Goal: Transaction & Acquisition: Obtain resource

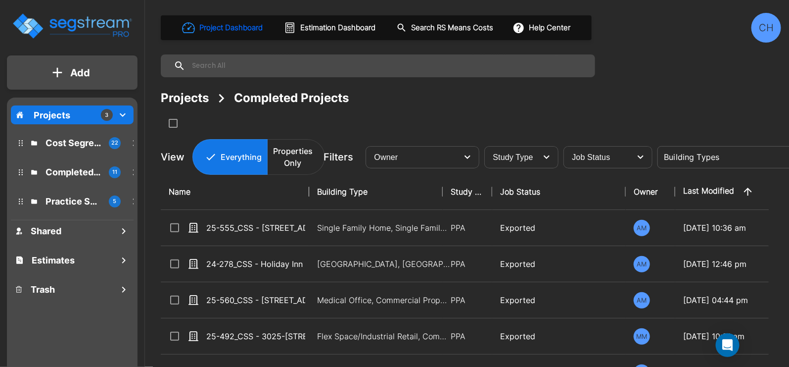
click at [57, 142] on p "Cost Segregation Studies" at bounding box center [73, 142] width 55 height 13
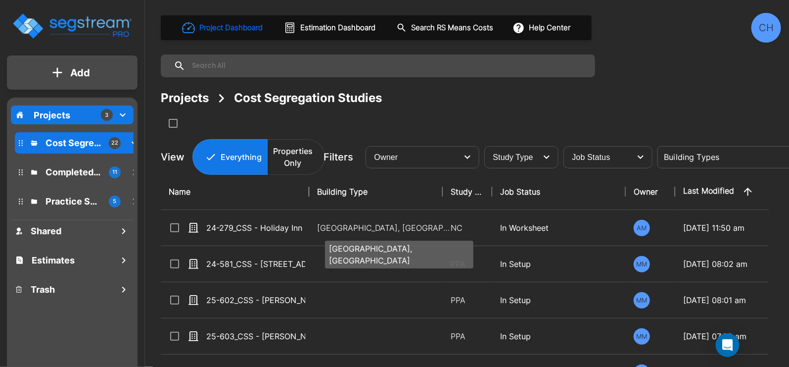
drag, startPoint x: 372, startPoint y: 232, endPoint x: 404, endPoint y: 240, distance: 32.1
click at [372, 232] on p "Motel-Hotel, Motel-Hotel Site" at bounding box center [384, 228] width 134 height 12
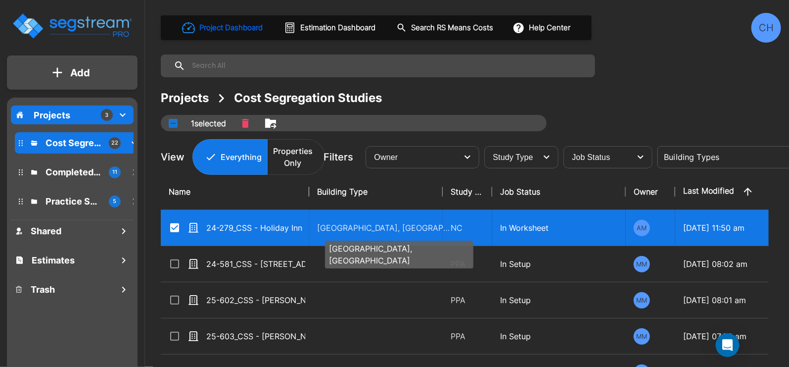
checkbox input "true"
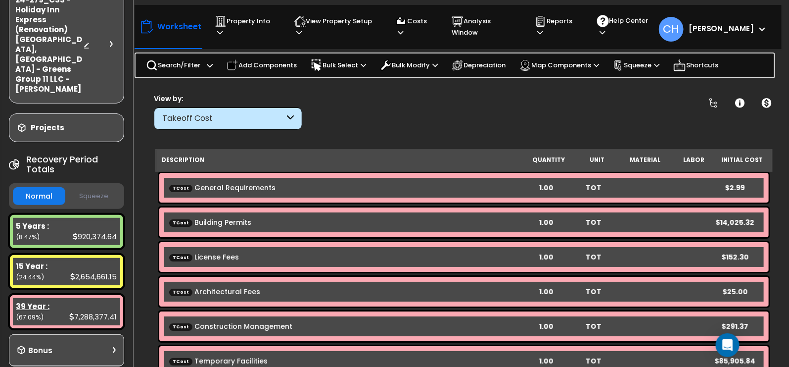
scroll to position [90, 0]
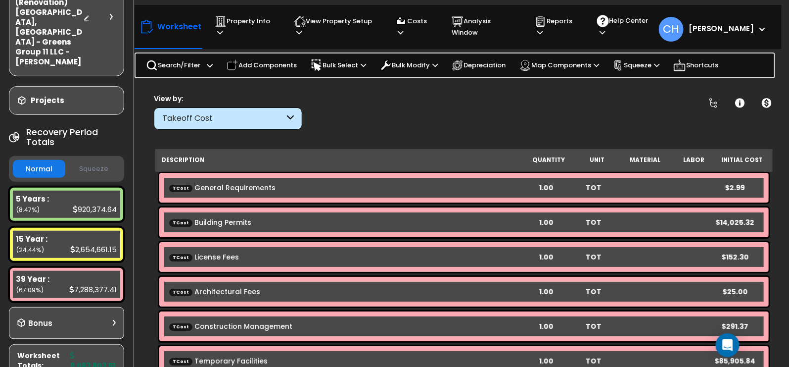
click at [93, 160] on button "Squeeze" at bounding box center [94, 168] width 52 height 17
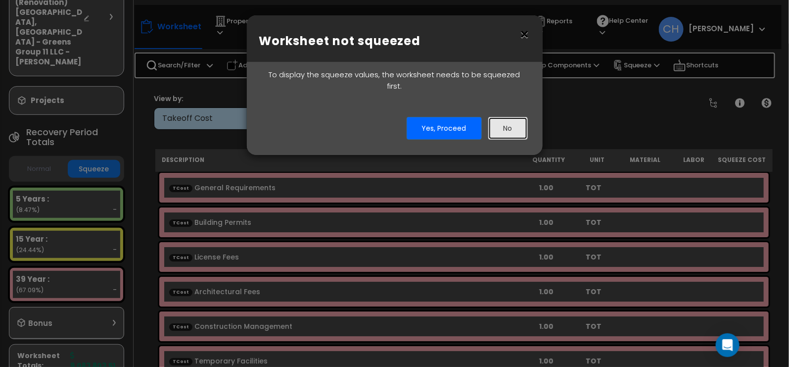
click at [498, 123] on button "No" at bounding box center [508, 128] width 40 height 23
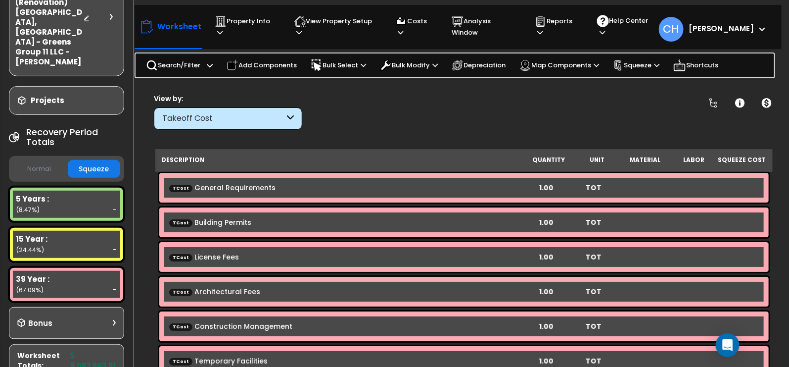
click at [47, 160] on button "Normal" at bounding box center [39, 168] width 52 height 17
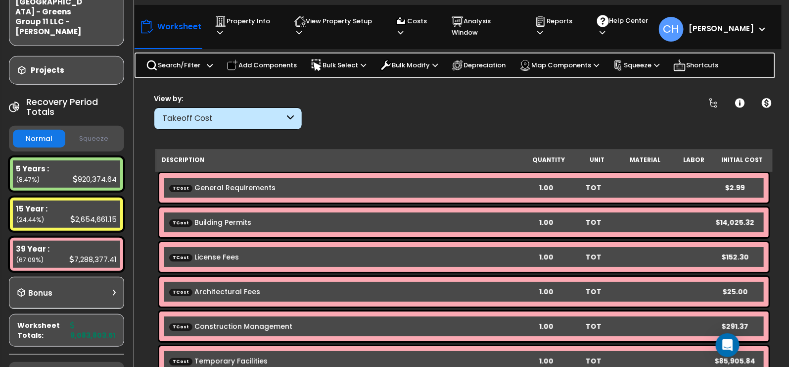
scroll to position [121, 0]
click at [252, 24] on p "Property Info" at bounding box center [245, 26] width 60 height 23
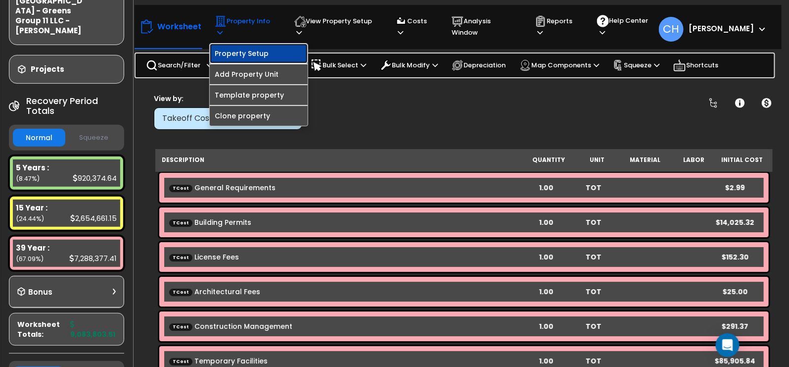
click at [248, 49] on link "Property Setup" at bounding box center [259, 54] width 98 height 20
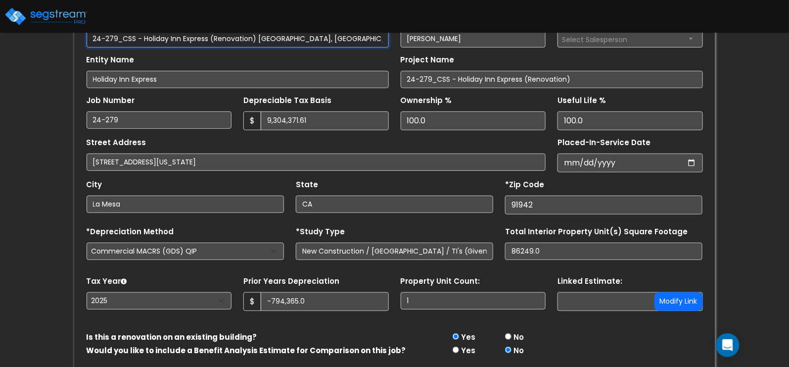
scroll to position [120, 0]
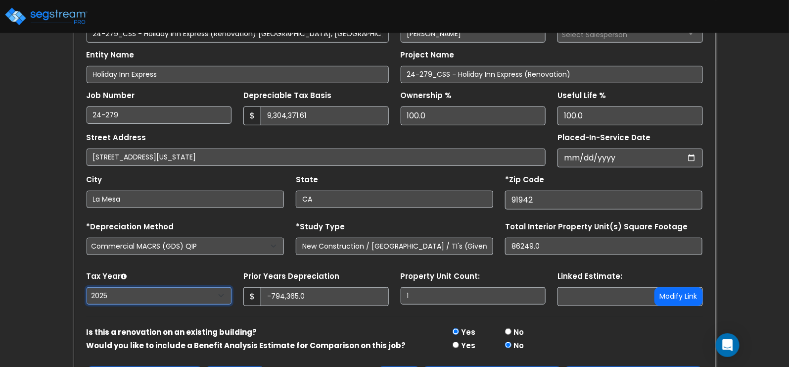
click at [109, 293] on select "2026 2025 2024" at bounding box center [159, 295] width 145 height 17
select select "2024"
click at [87, 287] on select "2026 2025 2024" at bounding box center [159, 295] width 145 height 17
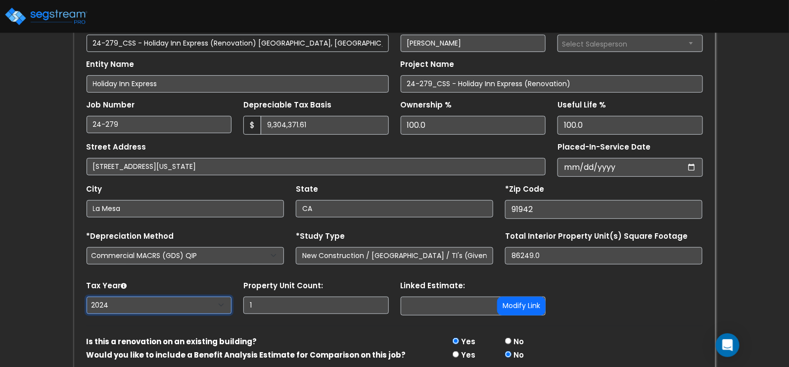
scroll to position [154, 0]
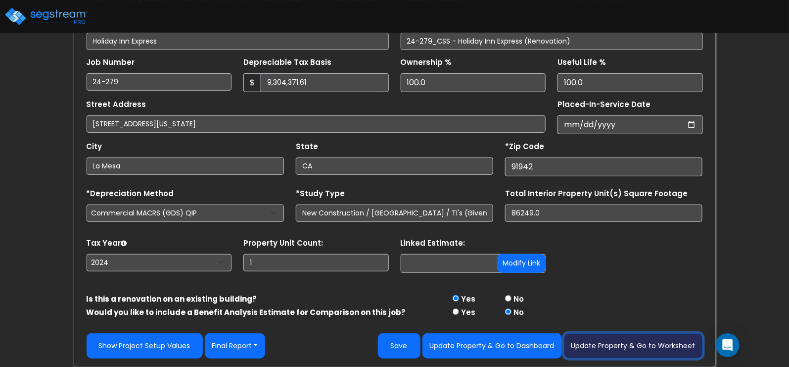
click at [611, 344] on button "Update Property & Go to Worksheet" at bounding box center [633, 345] width 139 height 25
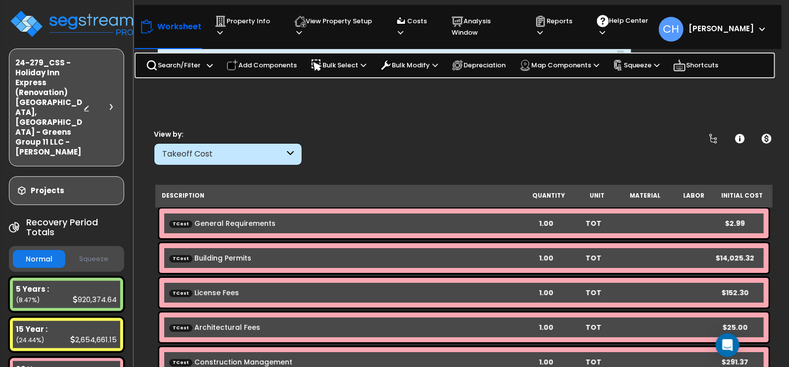
scroll to position [6, 0]
click at [91, 250] on button "Squeeze" at bounding box center [94, 258] width 52 height 17
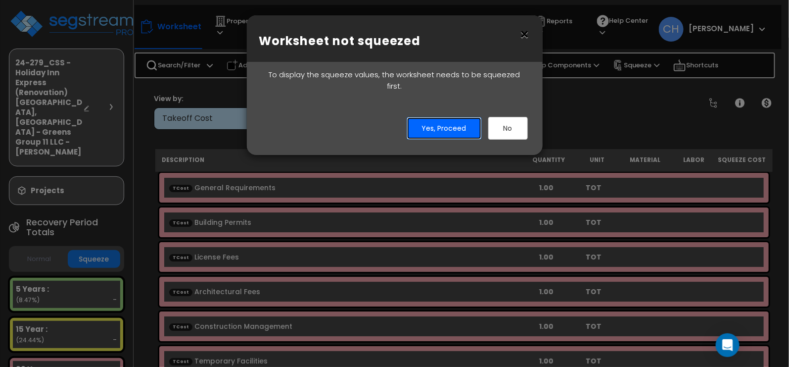
click at [433, 118] on button "Yes, Proceed" at bounding box center [444, 128] width 75 height 23
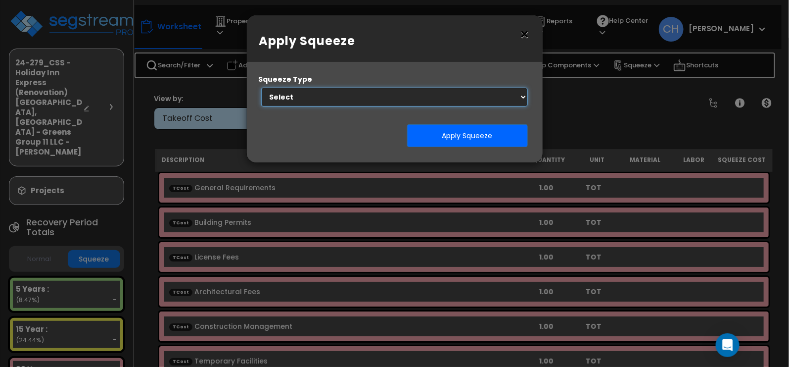
click at [386, 105] on select "Select 1. Squeeze by Takeoff Cost" at bounding box center [394, 97] width 267 height 19
select select "squeeze_by_custom_backoff_cost"
click at [261, 88] on select "Select 1. Squeeze by Takeoff Cost" at bounding box center [394, 97] width 267 height 19
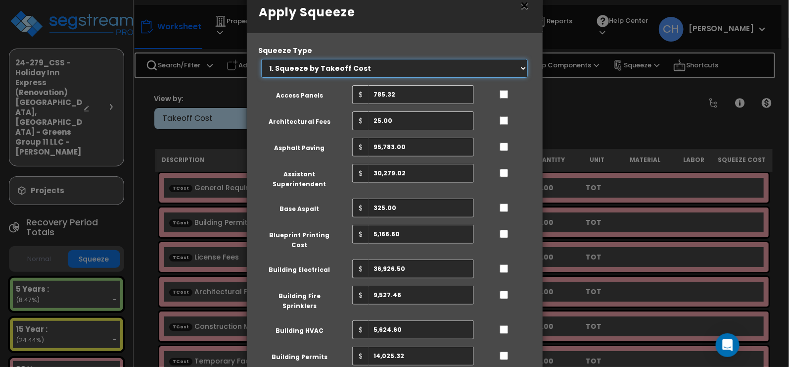
scroll to position [0, 0]
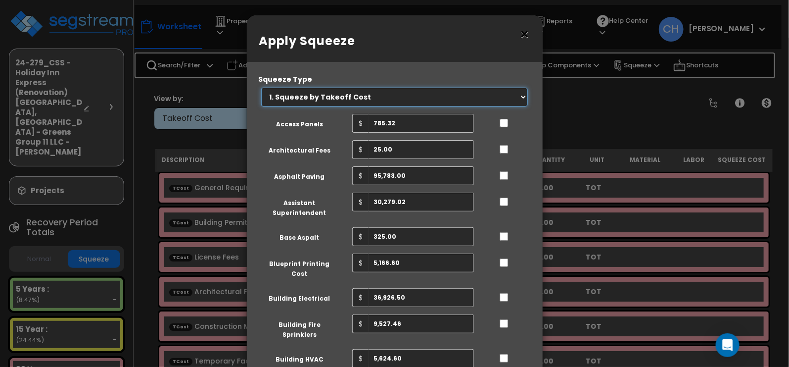
click at [521, 99] on select "Select 1. Squeeze by Takeoff Cost" at bounding box center [394, 97] width 267 height 19
click at [261, 88] on select "Select 1. Squeeze by Takeoff Cost" at bounding box center [394, 97] width 267 height 19
click at [525, 34] on button "×" at bounding box center [524, 35] width 11 height 16
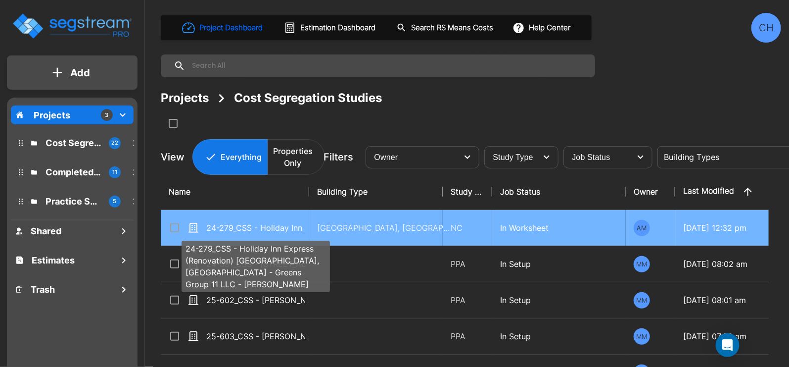
click at [263, 229] on p "24-279_CSS - Holiday Inn Express (Renovation) [GEOGRAPHIC_DATA], [GEOGRAPHIC_DA…" at bounding box center [255, 228] width 99 height 12
checkbox input "true"
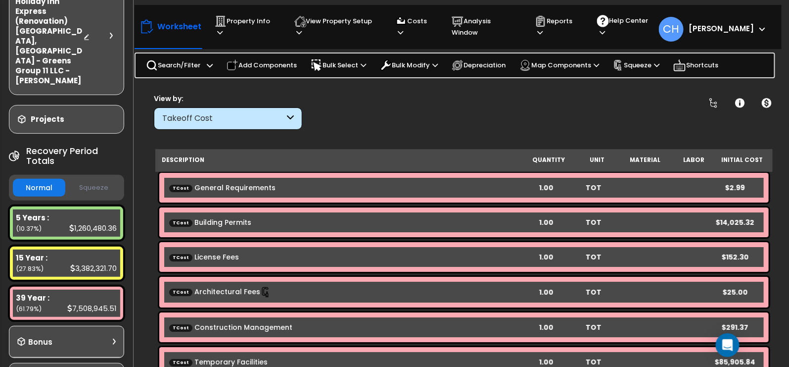
click at [97, 179] on button "Squeeze" at bounding box center [94, 187] width 52 height 17
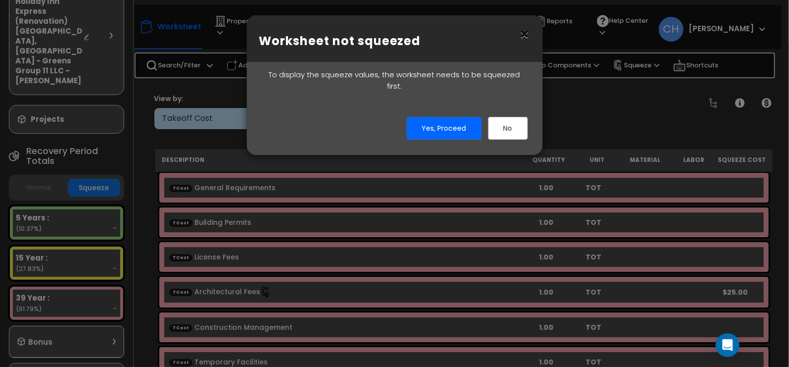
click at [521, 32] on button "×" at bounding box center [524, 35] width 11 height 16
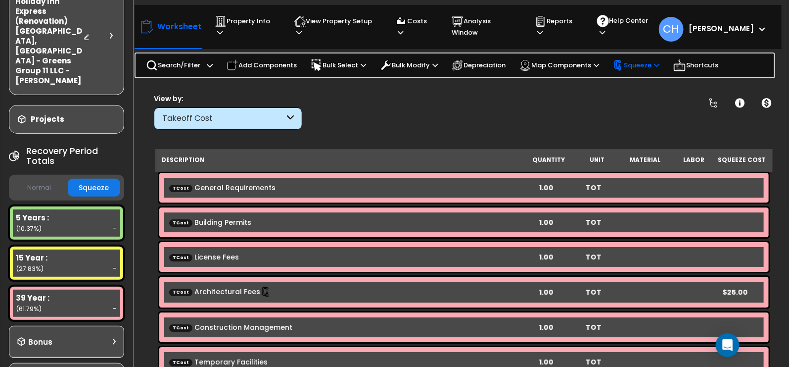
click at [652, 65] on p "Squeeze" at bounding box center [636, 65] width 46 height 11
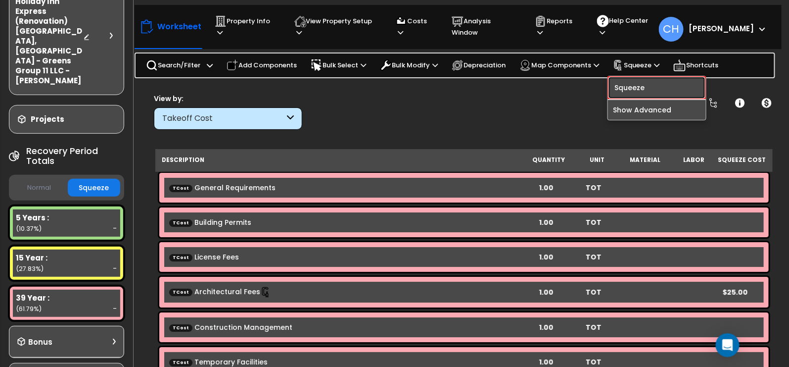
click at [630, 84] on link "Squeeze" at bounding box center [657, 87] width 98 height 23
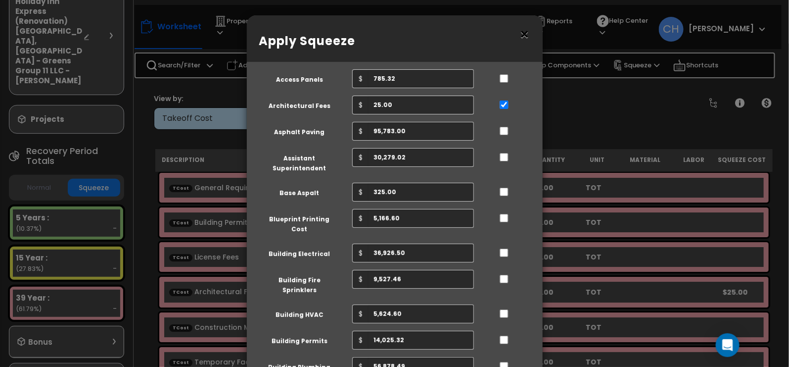
click at [523, 35] on button "×" at bounding box center [524, 35] width 11 height 16
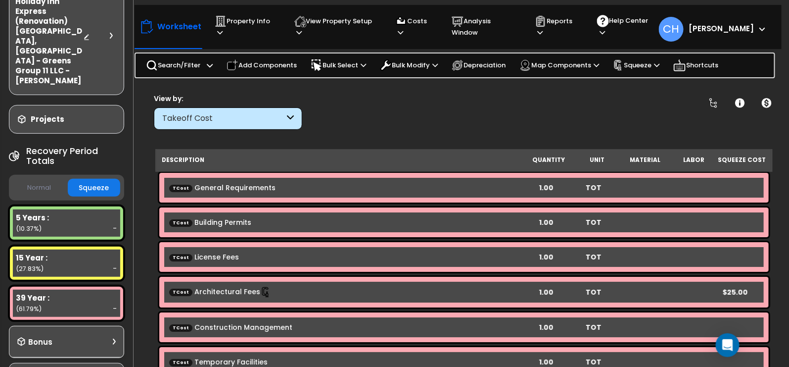
scroll to position [43, 0]
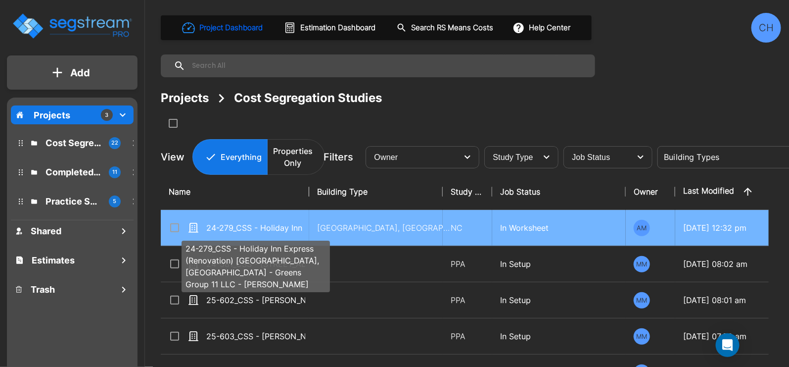
click at [271, 229] on p "24-279_CSS - Holiday Inn Express (Renovation) [GEOGRAPHIC_DATA], [GEOGRAPHIC_DA…" at bounding box center [255, 228] width 99 height 12
checkbox input "true"
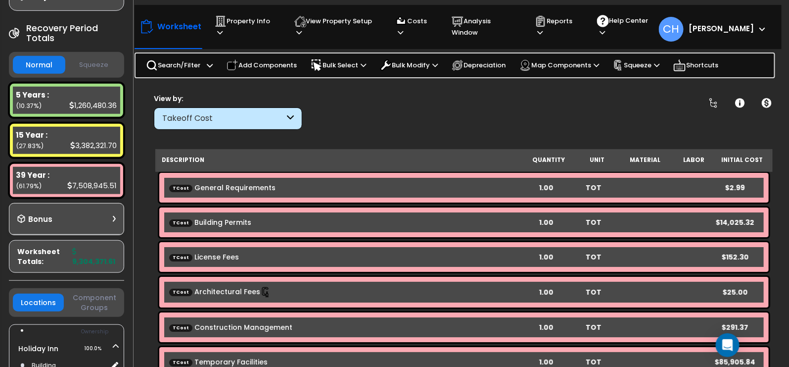
scroll to position [194, 0]
click at [578, 27] on p "Reports" at bounding box center [557, 26] width 44 height 23
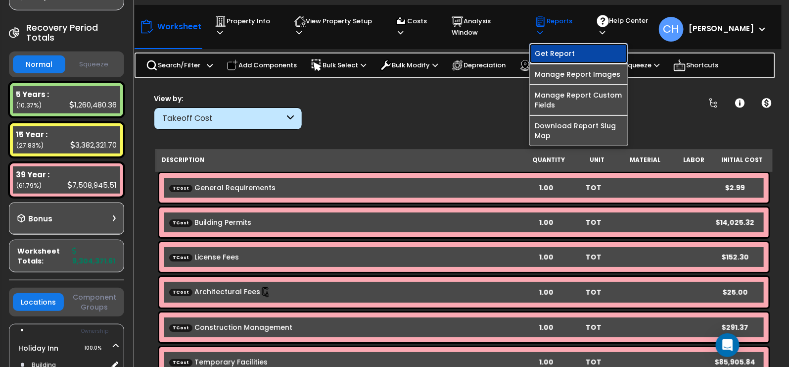
click at [573, 48] on link "Get Report" at bounding box center [579, 54] width 98 height 20
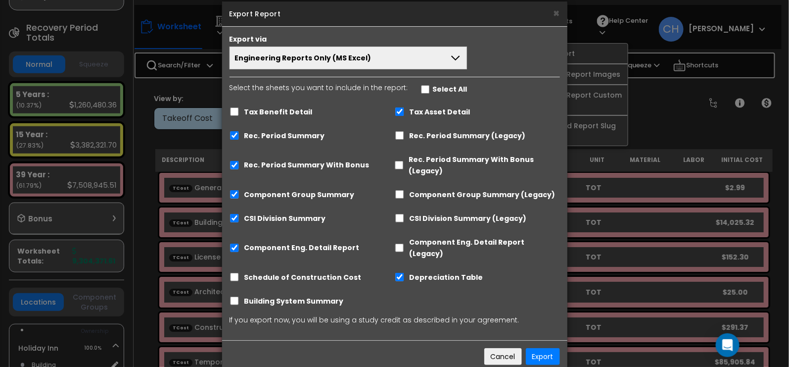
scroll to position [23, 0]
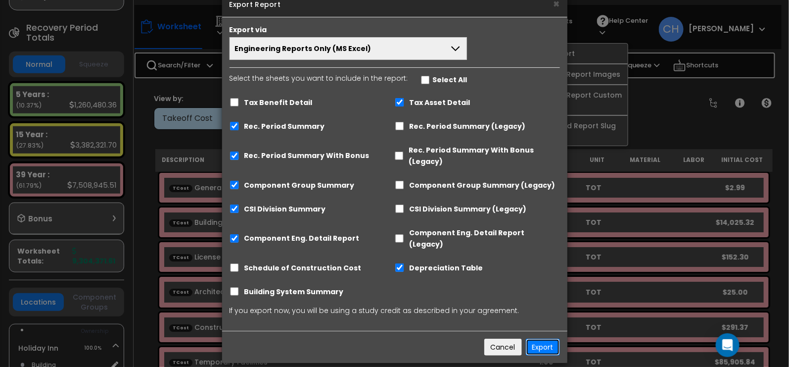
click at [546, 338] on button "Export" at bounding box center [543, 346] width 34 height 17
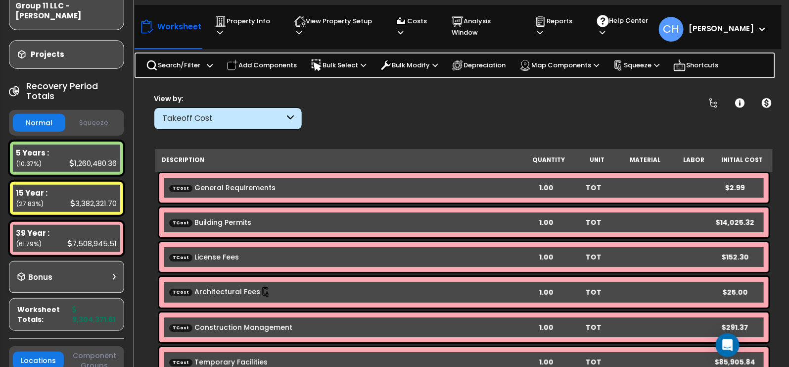
scroll to position [136, 0]
click at [105, 268] on div "Bonus" at bounding box center [66, 277] width 98 height 19
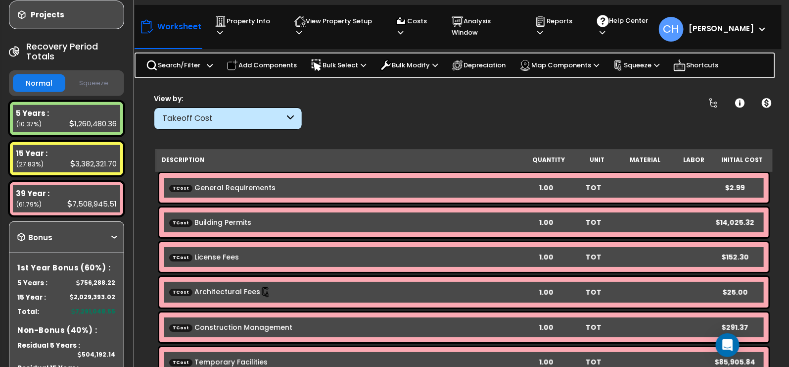
scroll to position [174, 0]
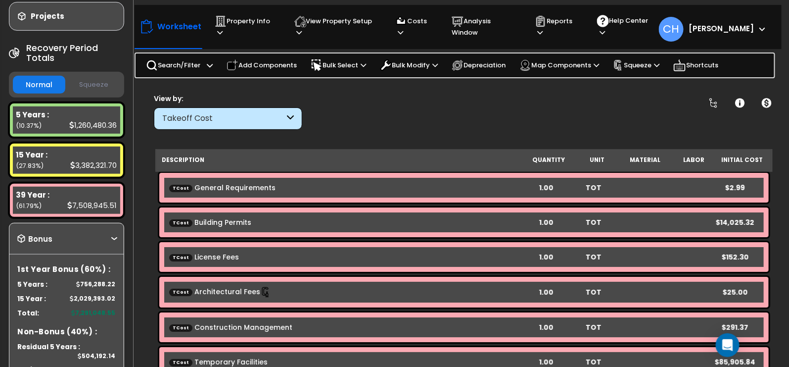
click at [111, 237] on icon at bounding box center [114, 238] width 6 height 3
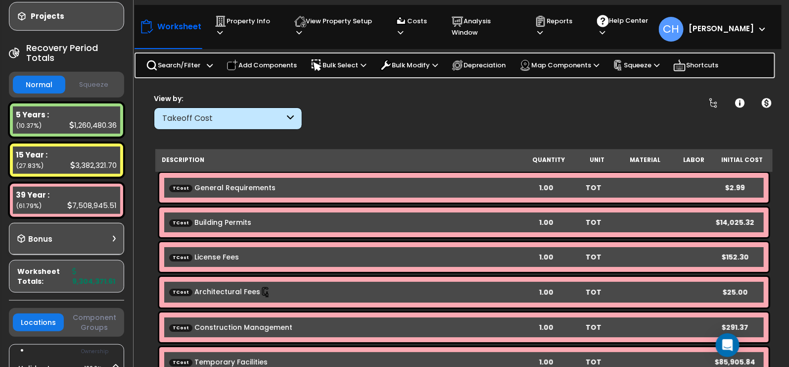
scroll to position [1, 0]
click at [89, 266] on b "9,304,371.61" at bounding box center [94, 276] width 43 height 20
click at [91, 266] on b "9,304,371.61" at bounding box center [94, 276] width 43 height 20
click at [86, 76] on button "Squeeze" at bounding box center [94, 84] width 52 height 17
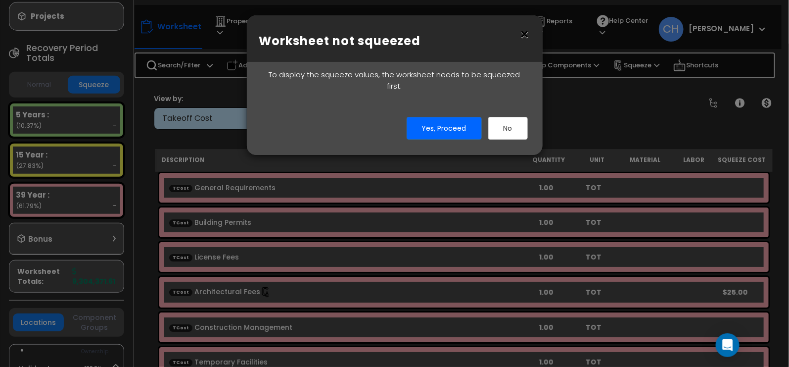
click at [524, 40] on button "×" at bounding box center [524, 35] width 11 height 16
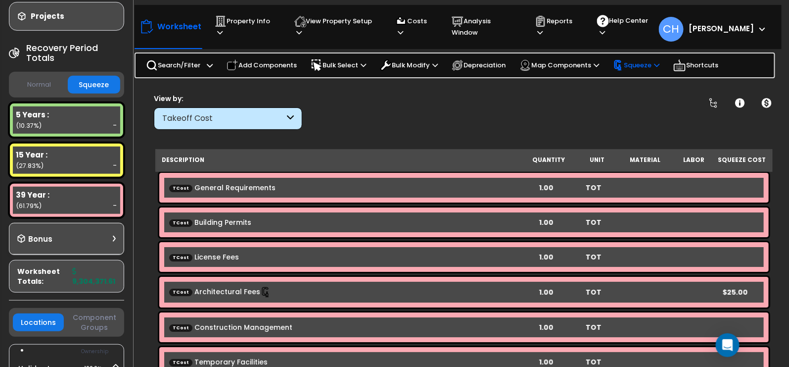
click at [659, 60] on p "Squeeze" at bounding box center [636, 65] width 46 height 11
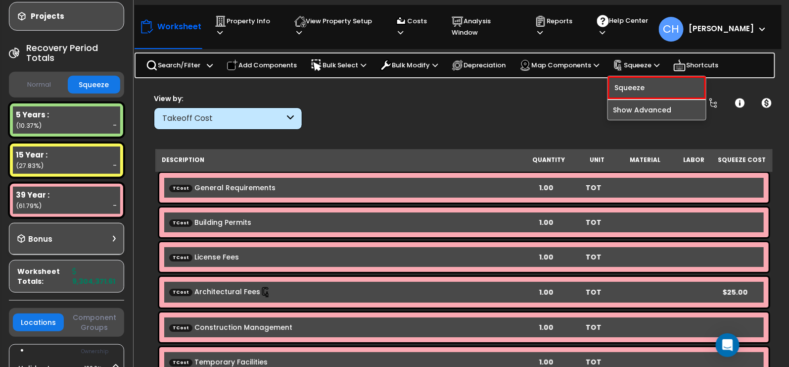
click at [141, 206] on div "Worksheet Property Info Property Setup Add Property Unit Template property Clon…" at bounding box center [463, 266] width 647 height 367
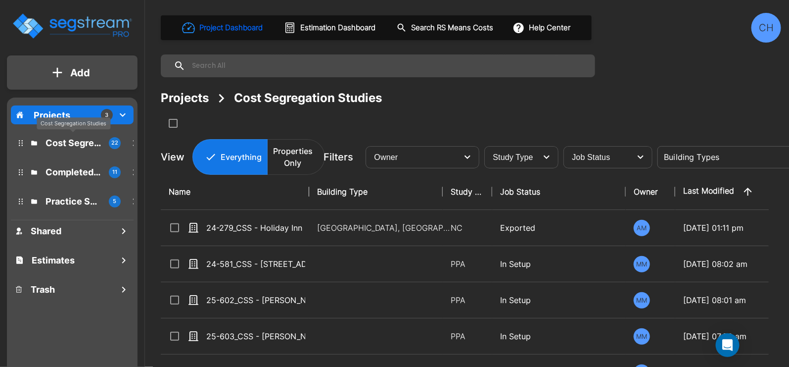
click at [66, 141] on p "Cost Segregation Studies" at bounding box center [73, 142] width 55 height 13
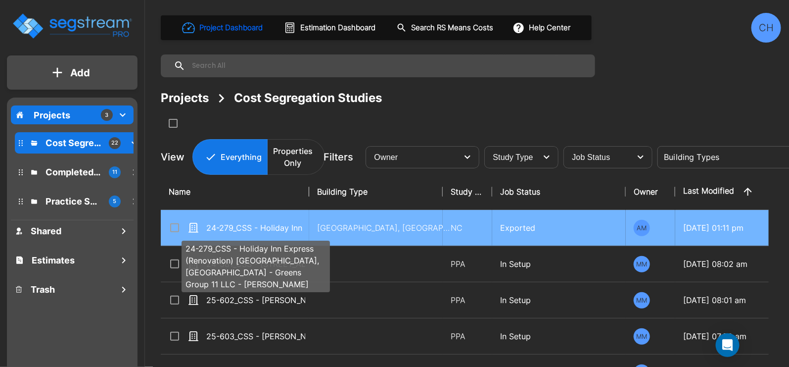
click at [272, 229] on p "24-279_CSS - Holiday Inn Express (Renovation) [GEOGRAPHIC_DATA], [GEOGRAPHIC_DA…" at bounding box center [255, 228] width 99 height 12
checkbox input "true"
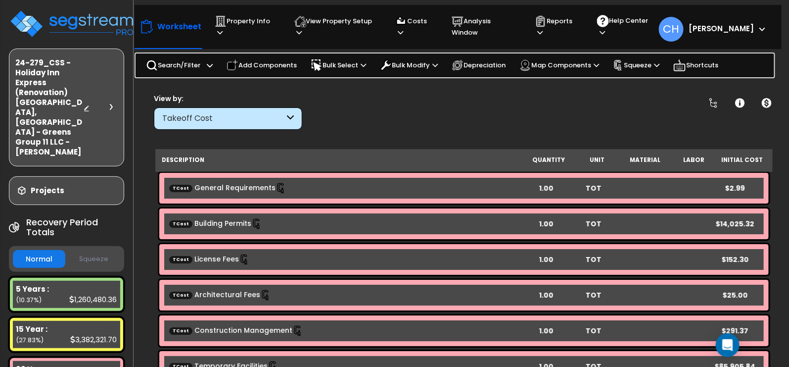
click at [101, 250] on button "Squeeze" at bounding box center [94, 258] width 52 height 17
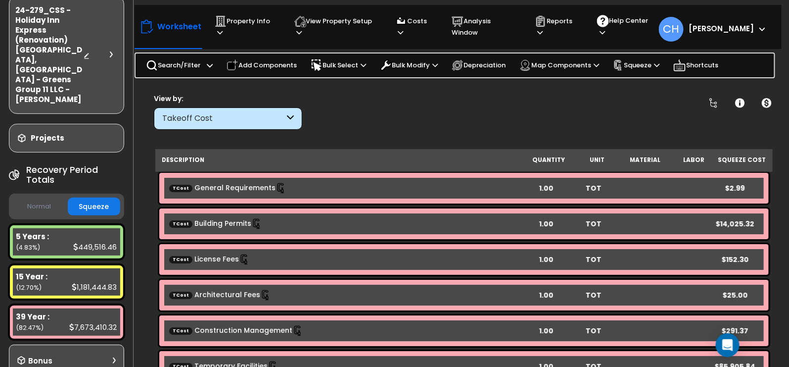
scroll to position [43, 0]
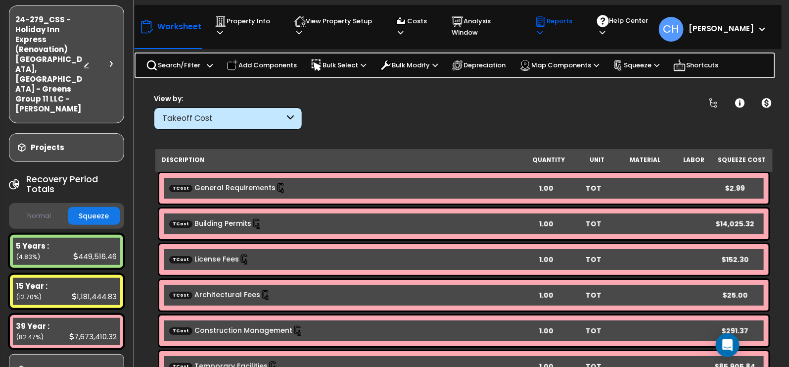
click at [576, 27] on p "Reports" at bounding box center [557, 26] width 44 height 23
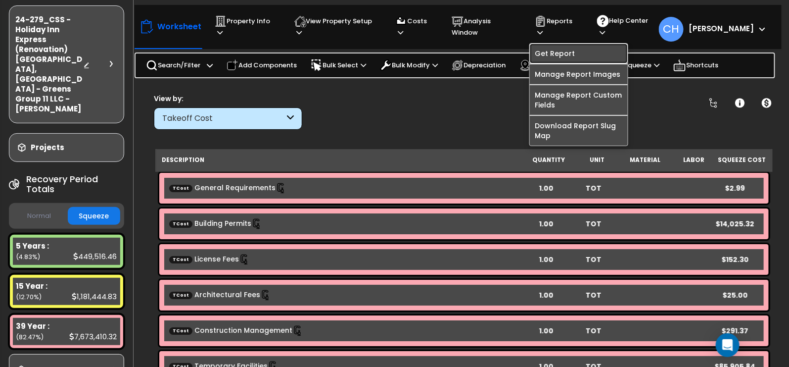
click at [571, 44] on link "Get Report" at bounding box center [579, 54] width 98 height 20
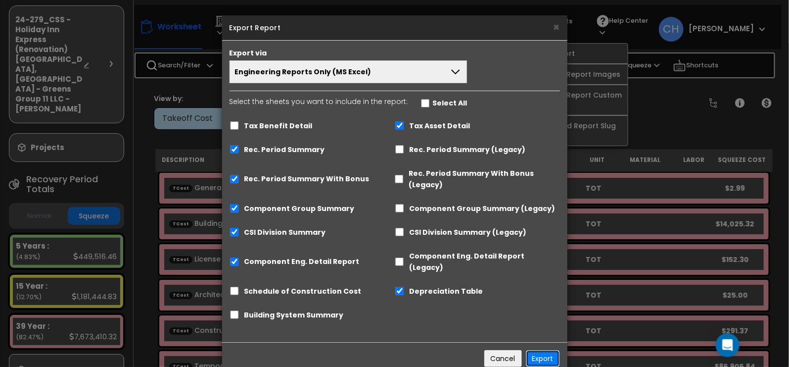
click at [542, 350] on button "Export" at bounding box center [543, 358] width 34 height 17
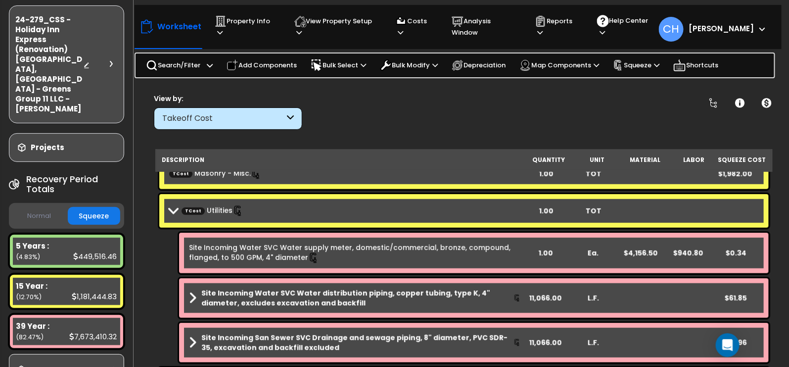
scroll to position [1787, 0]
